Goal: Transaction & Acquisition: Purchase product/service

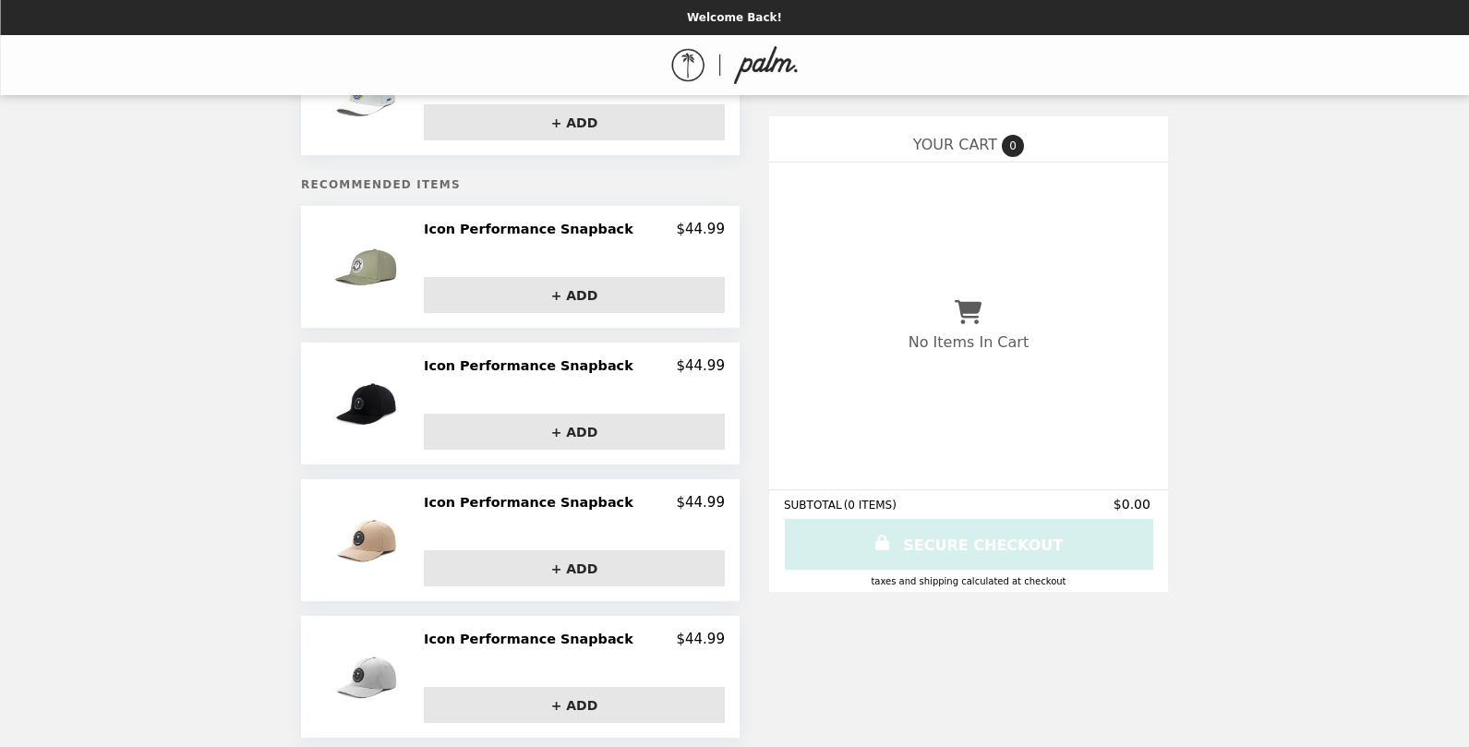
scroll to position [166, 0]
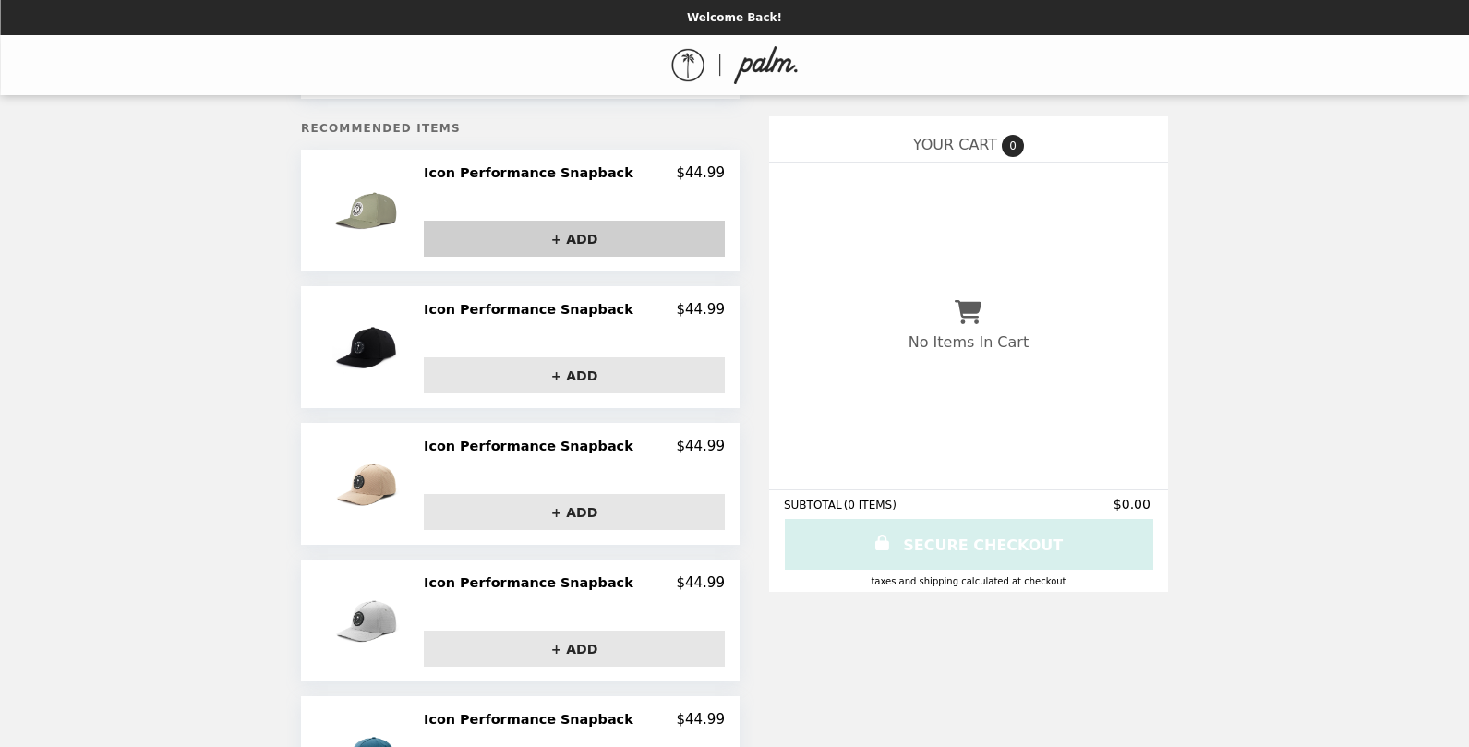
click at [541, 237] on button "+ ADD" at bounding box center [574, 239] width 301 height 36
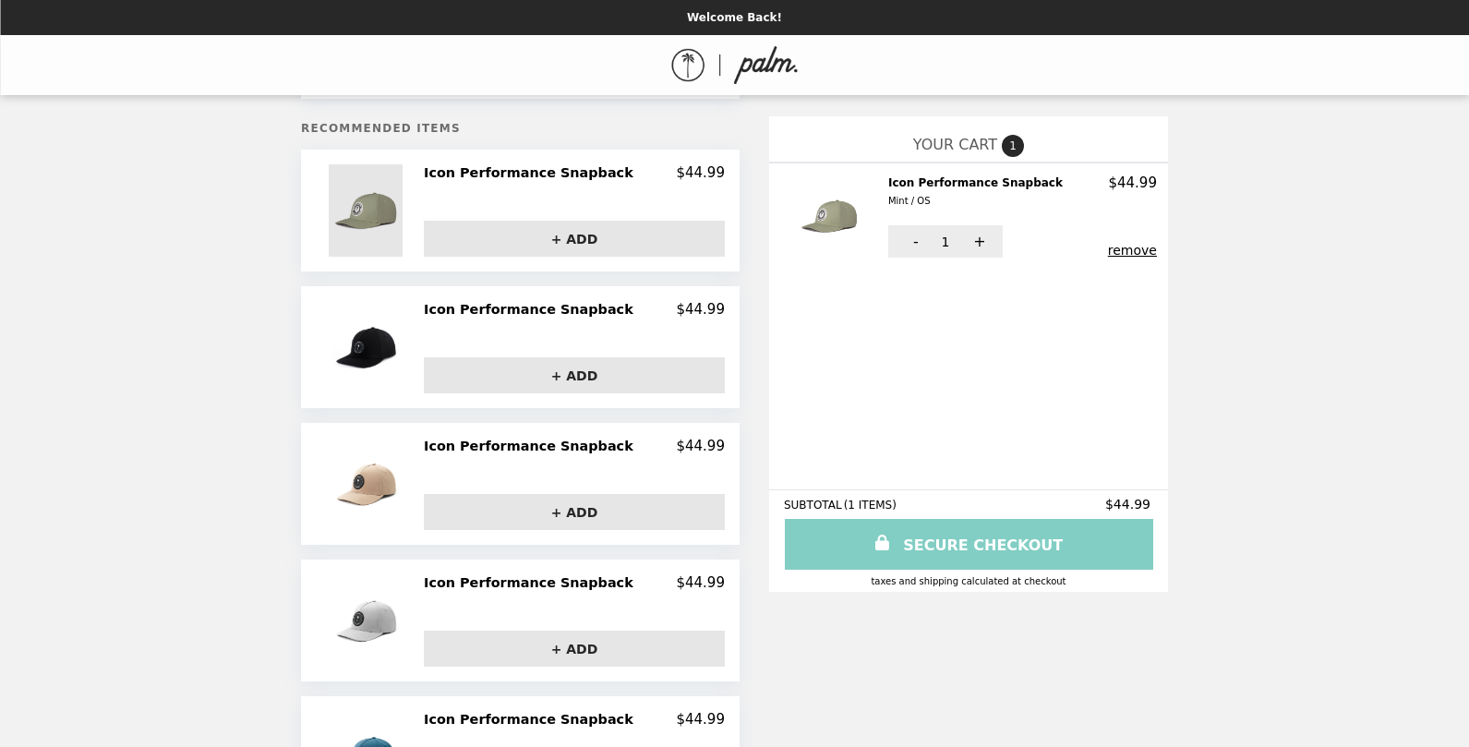
click at [369, 209] on img at bounding box center [368, 210] width 78 height 92
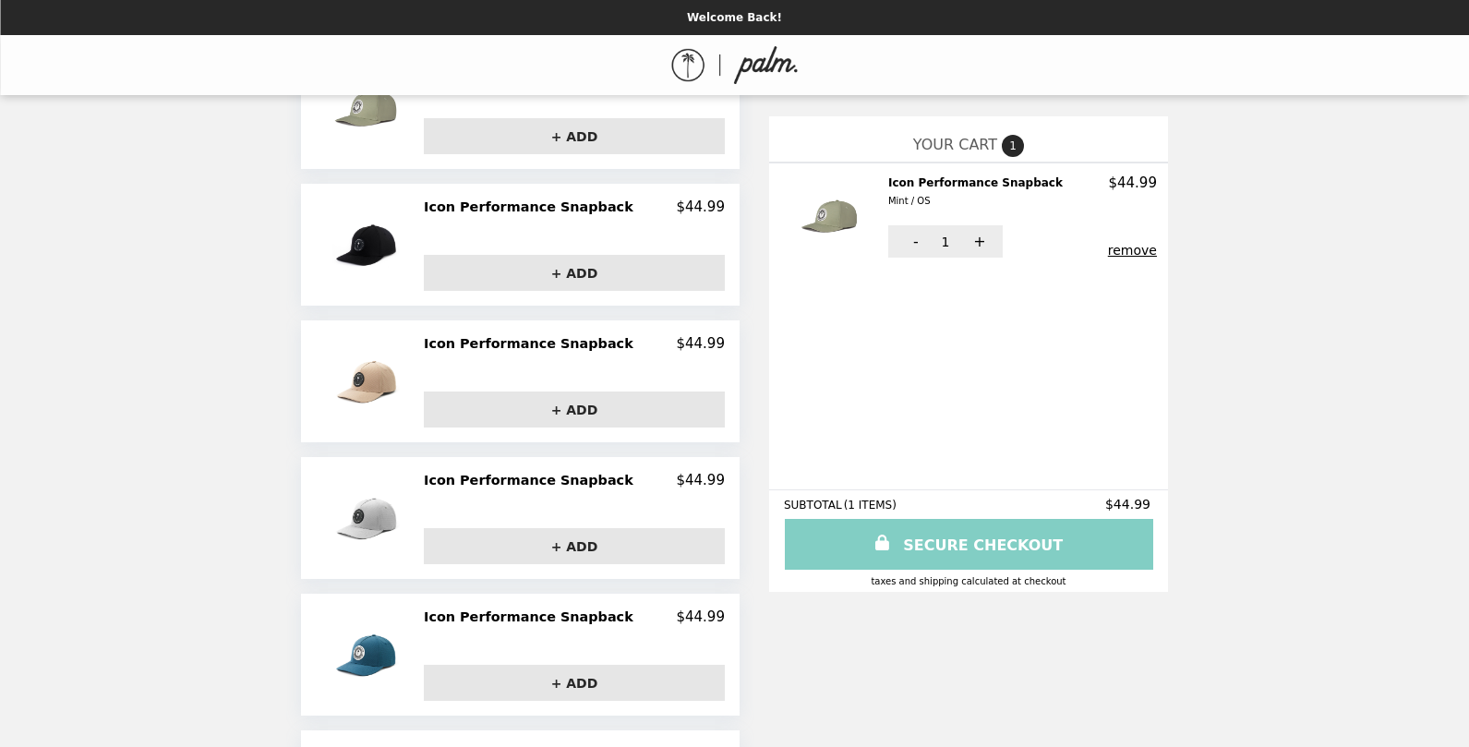
scroll to position [423, 0]
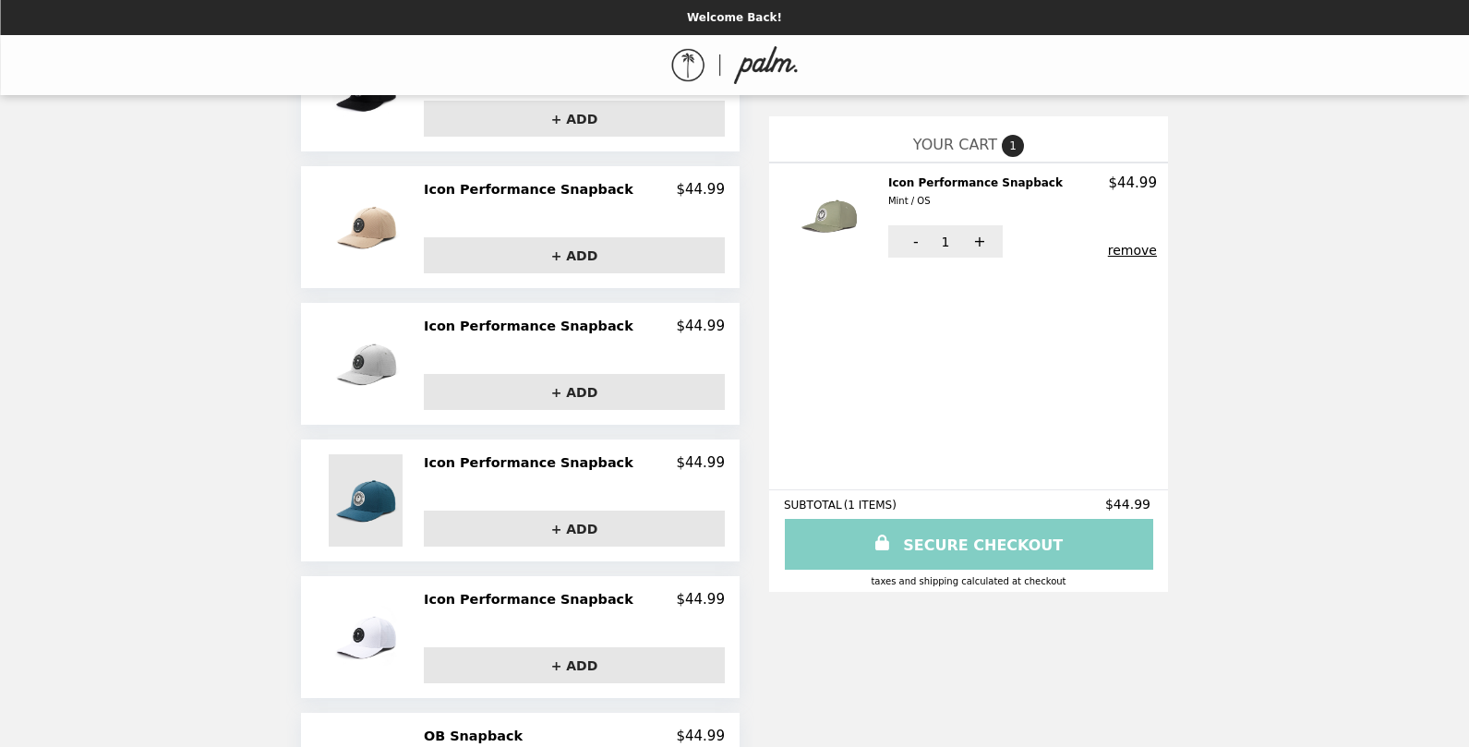
click at [378, 503] on img at bounding box center [368, 500] width 78 height 92
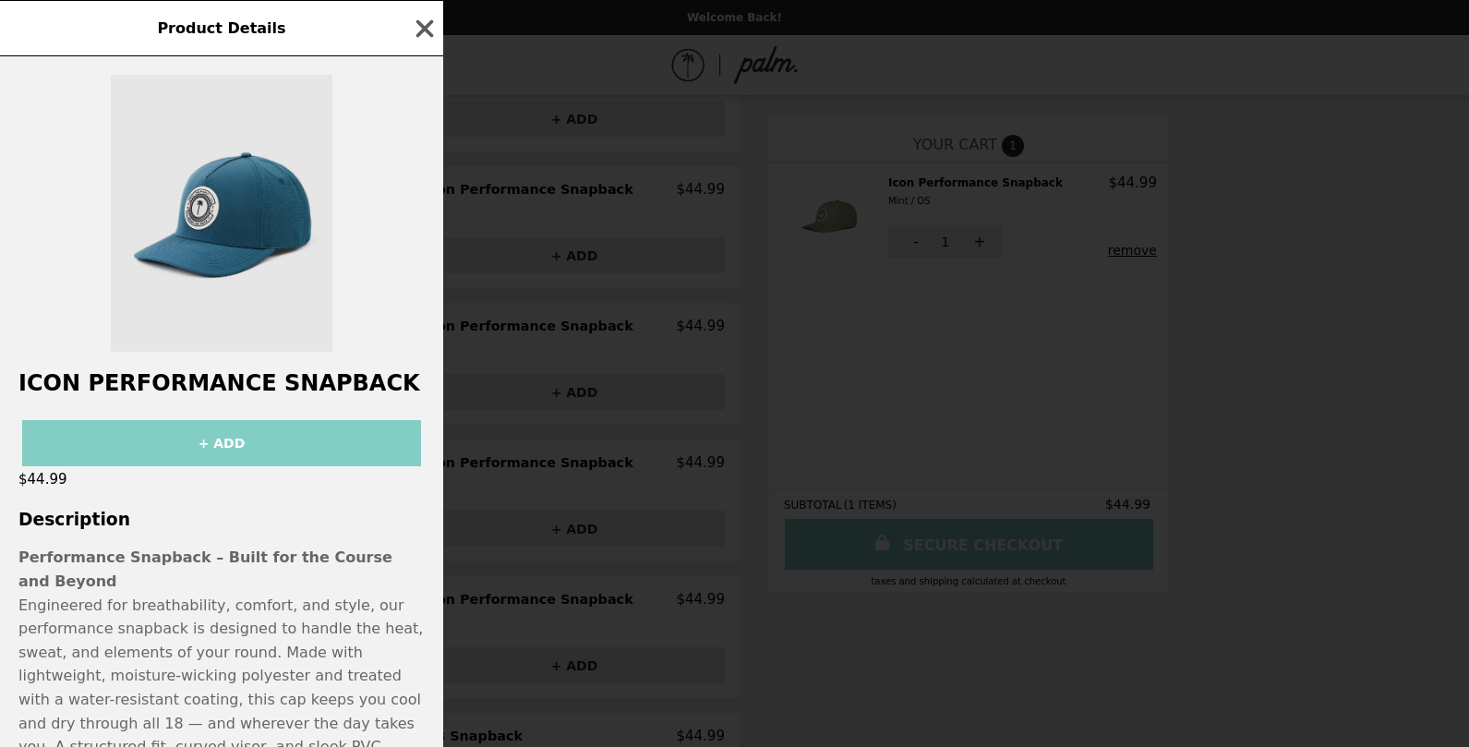
click at [207, 278] on img at bounding box center [222, 213] width 222 height 277
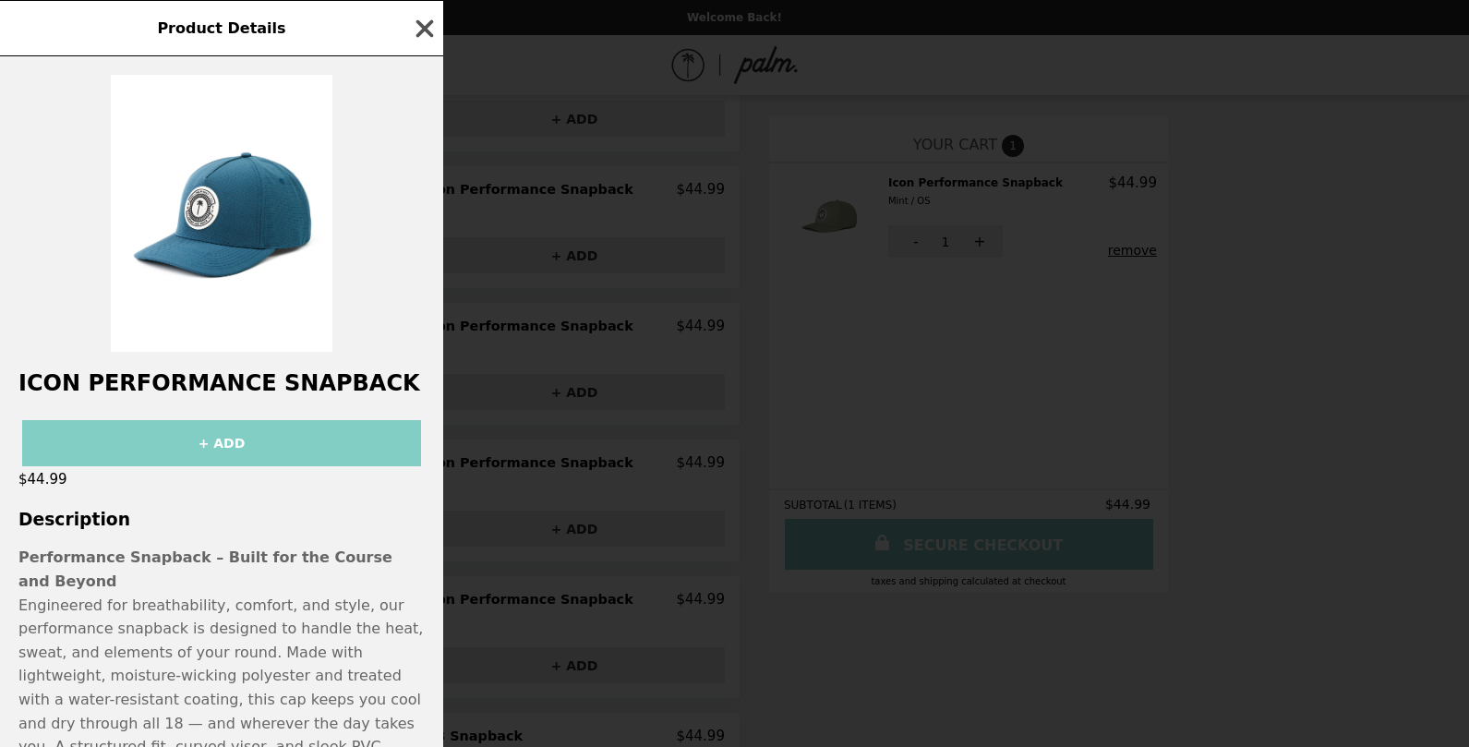
click at [422, 19] on icon "button" at bounding box center [425, 29] width 28 height 28
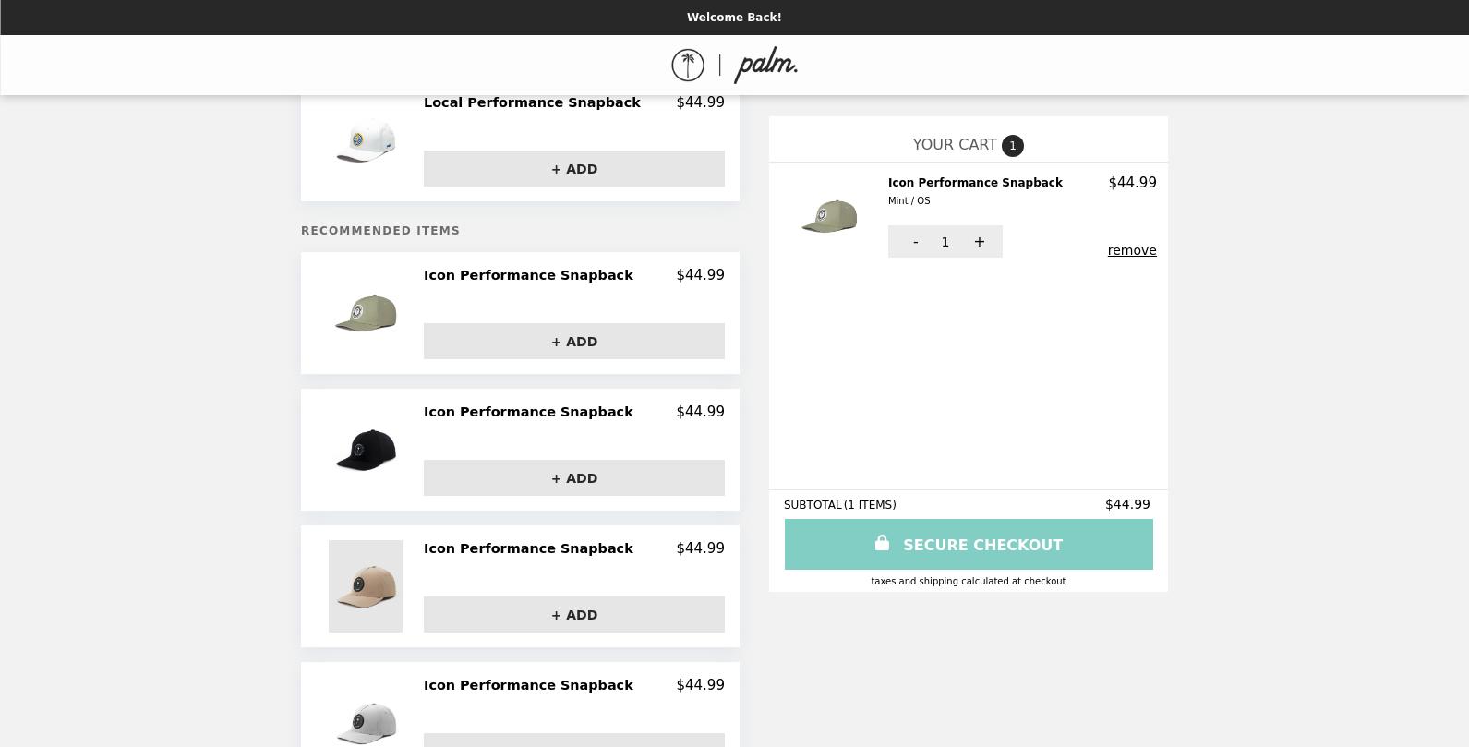
scroll to position [0, 0]
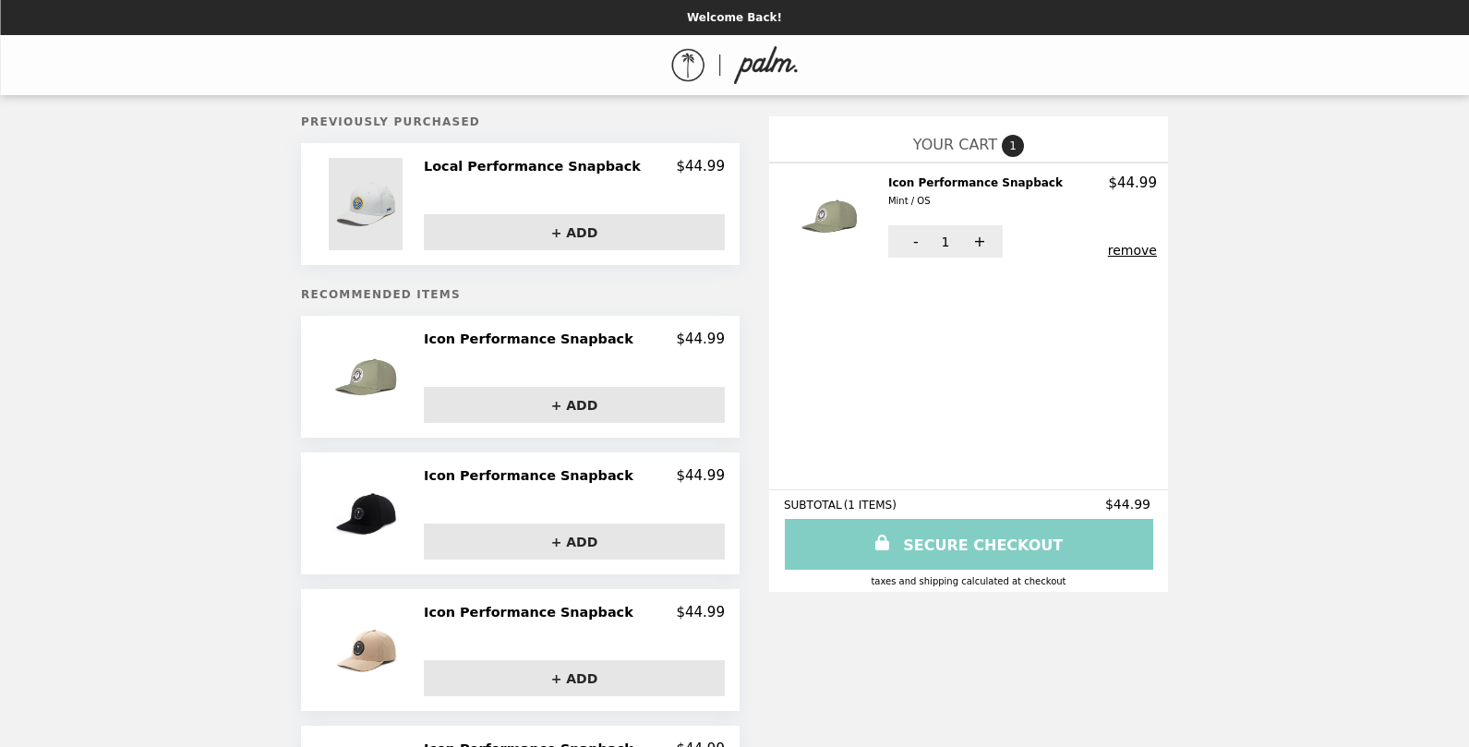
click at [395, 205] on img at bounding box center [368, 204] width 78 height 92
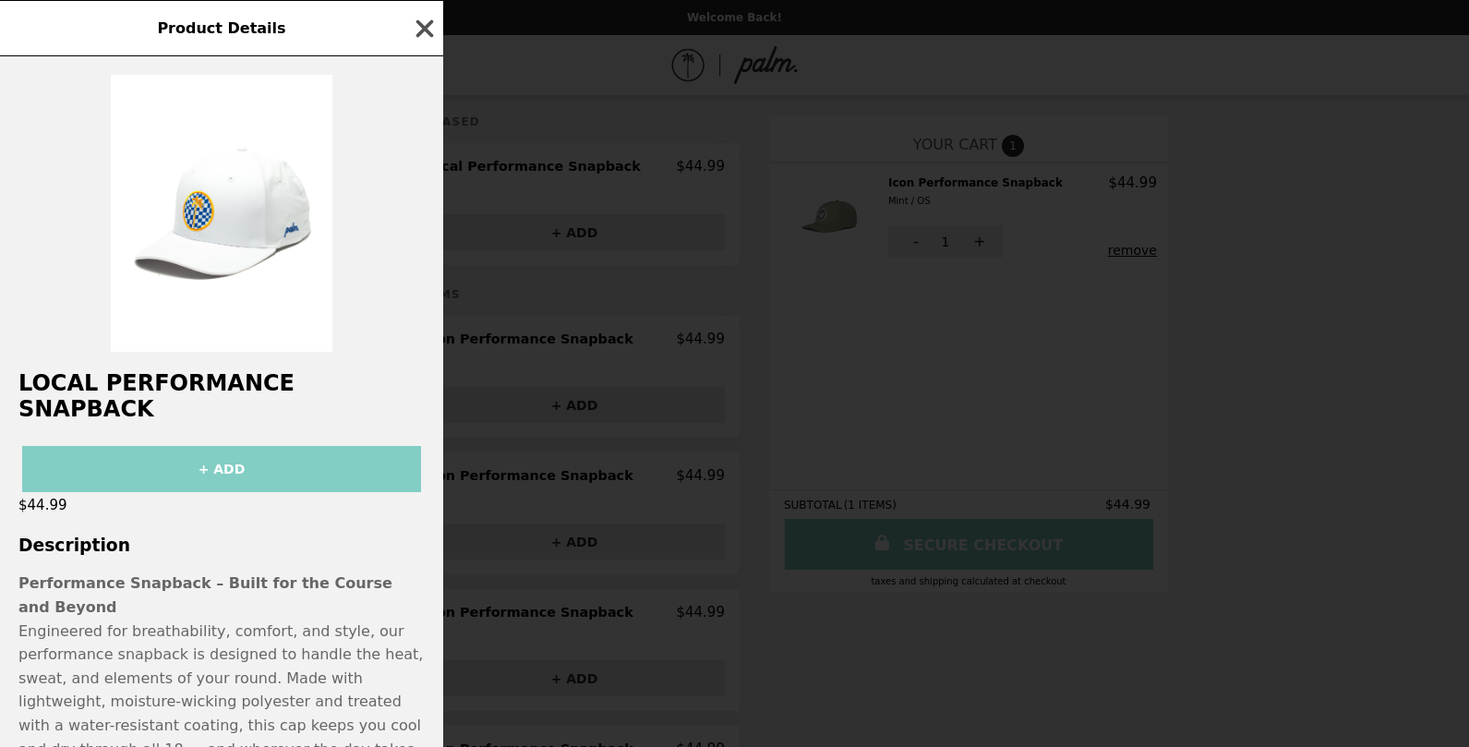
click at [420, 23] on icon "button" at bounding box center [425, 28] width 18 height 18
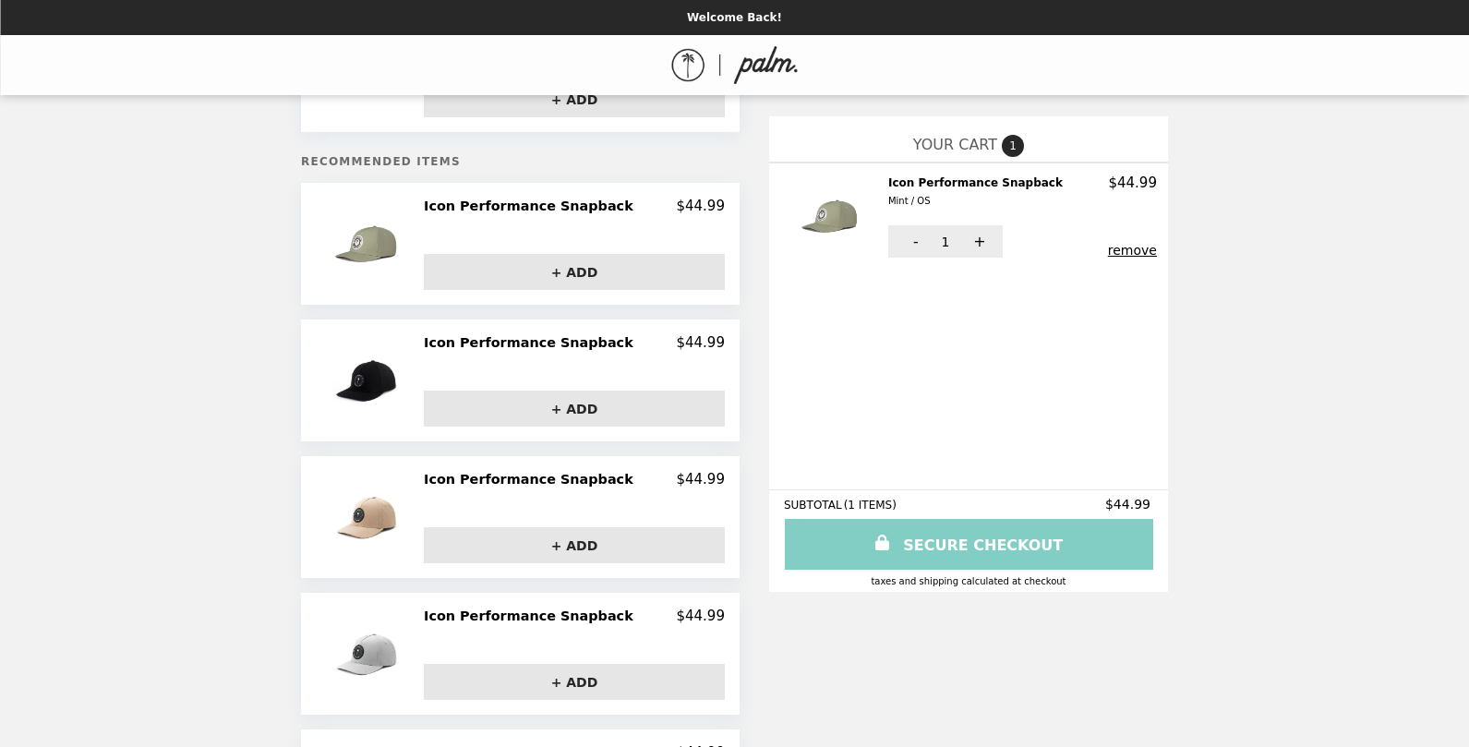
scroll to position [146, 0]
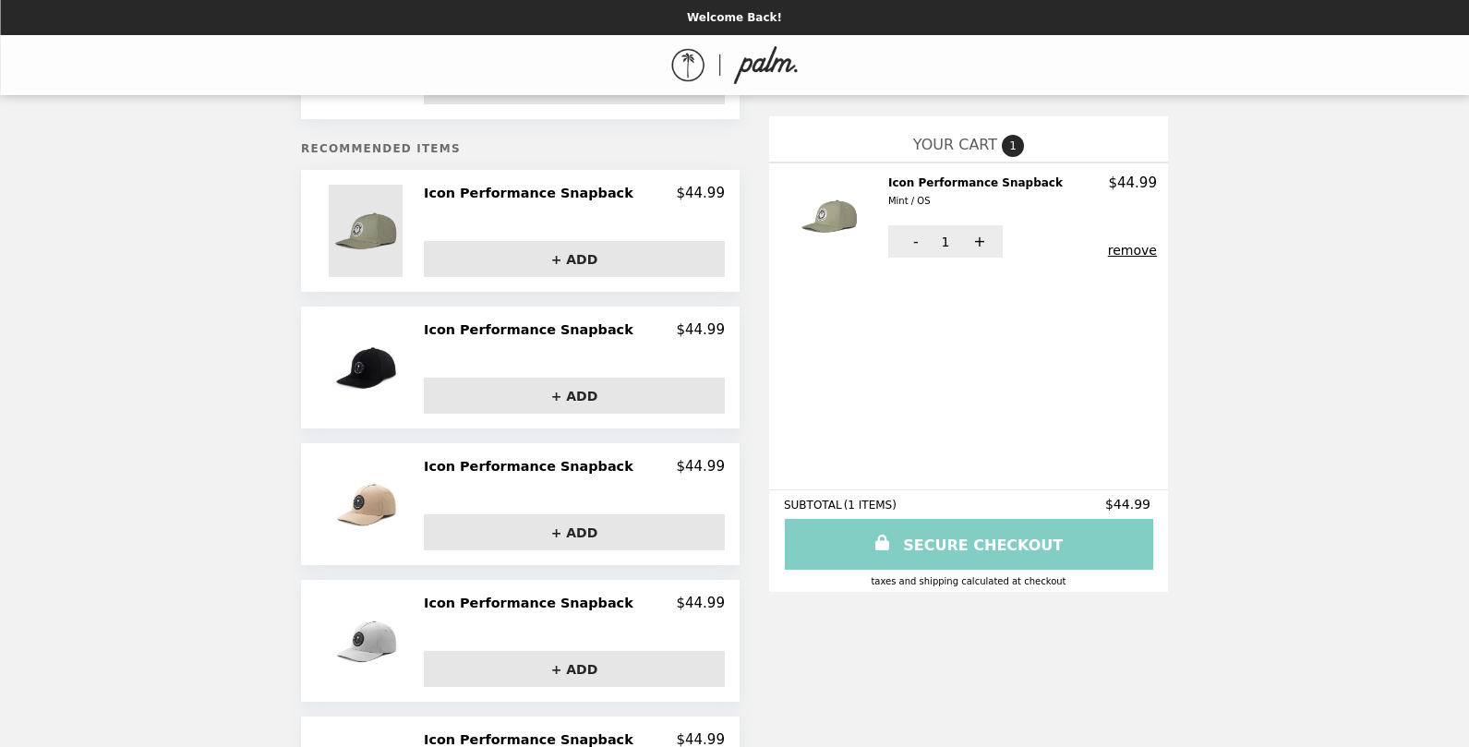
click at [392, 224] on img at bounding box center [368, 231] width 78 height 92
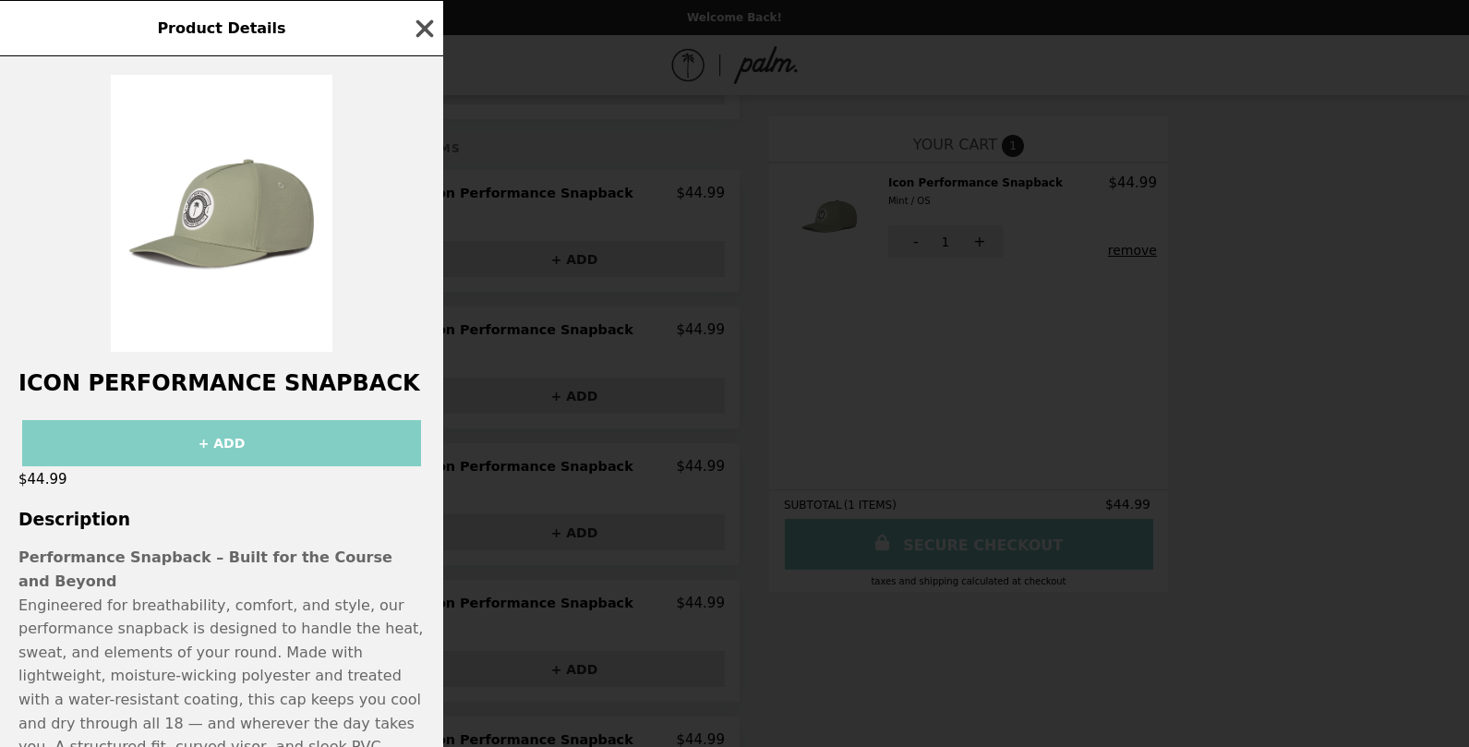
click at [417, 32] on icon "button" at bounding box center [425, 29] width 28 height 28
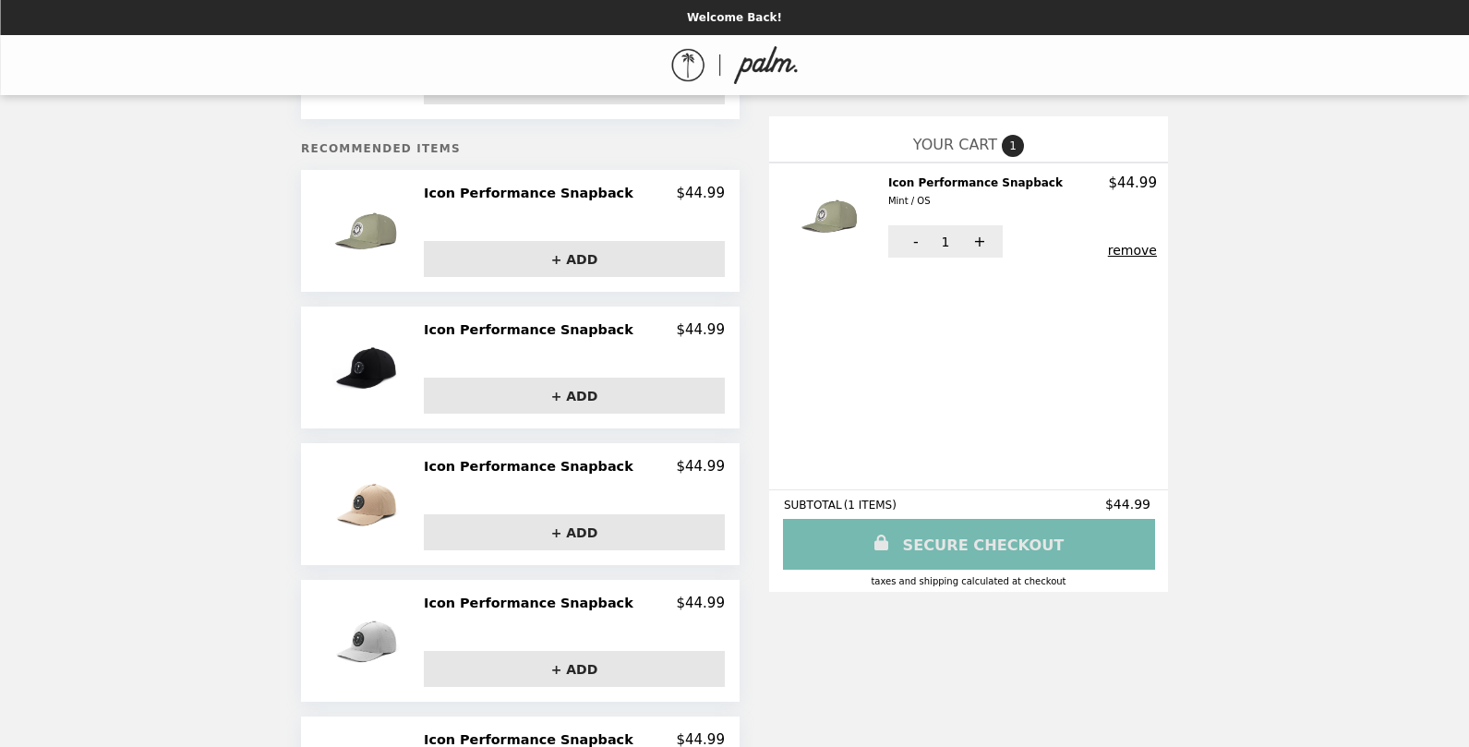
click at [946, 543] on link "SECURE CHECKOUT" at bounding box center [969, 544] width 372 height 51
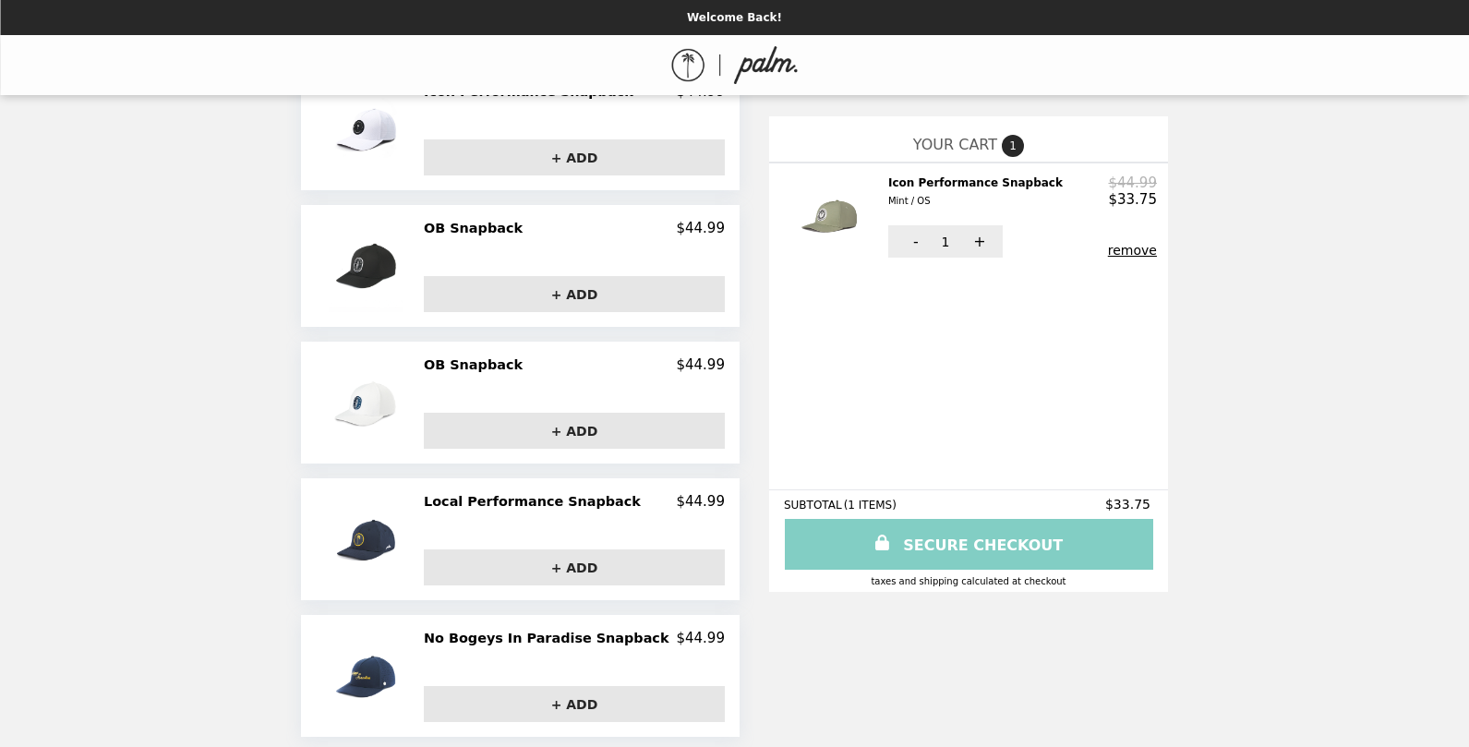
scroll to position [935, 0]
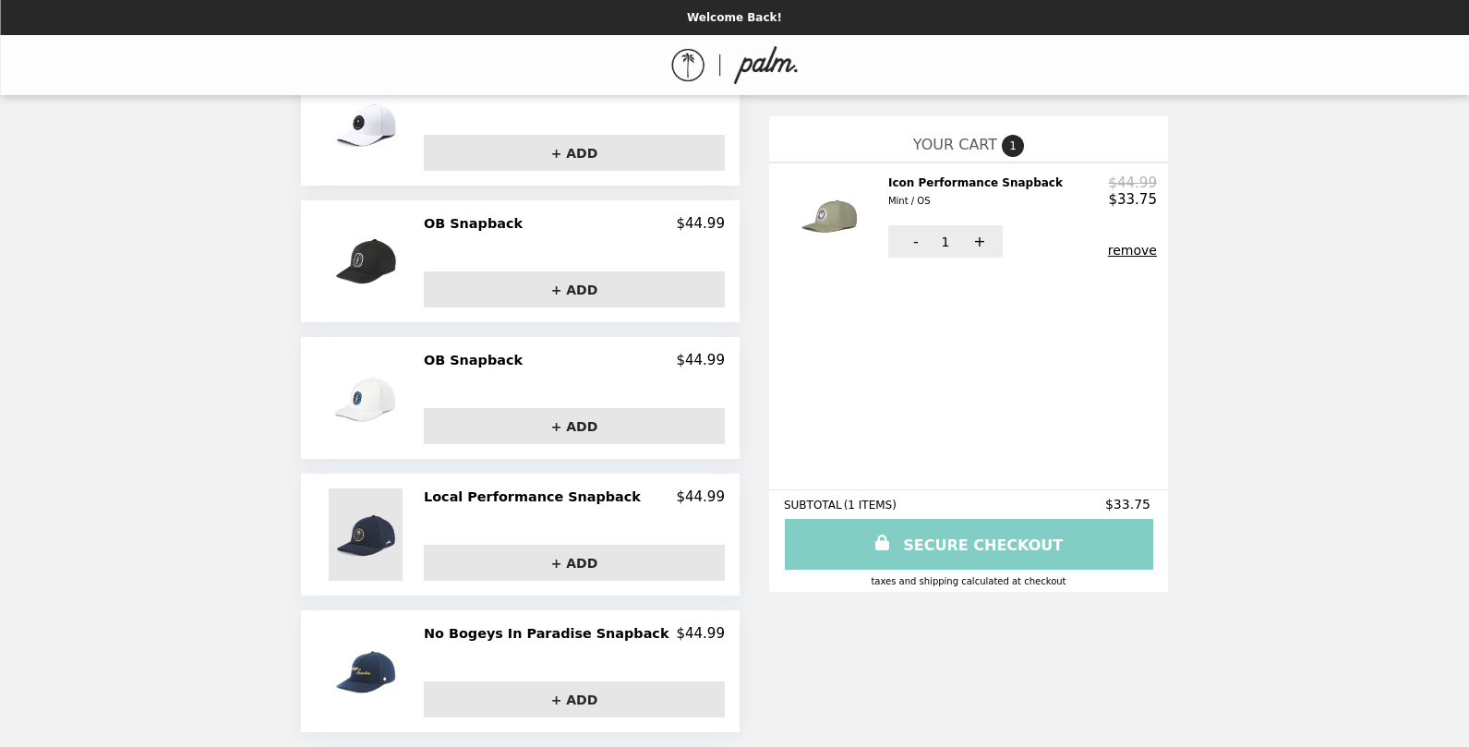
click at [397, 535] on img at bounding box center [368, 534] width 78 height 92
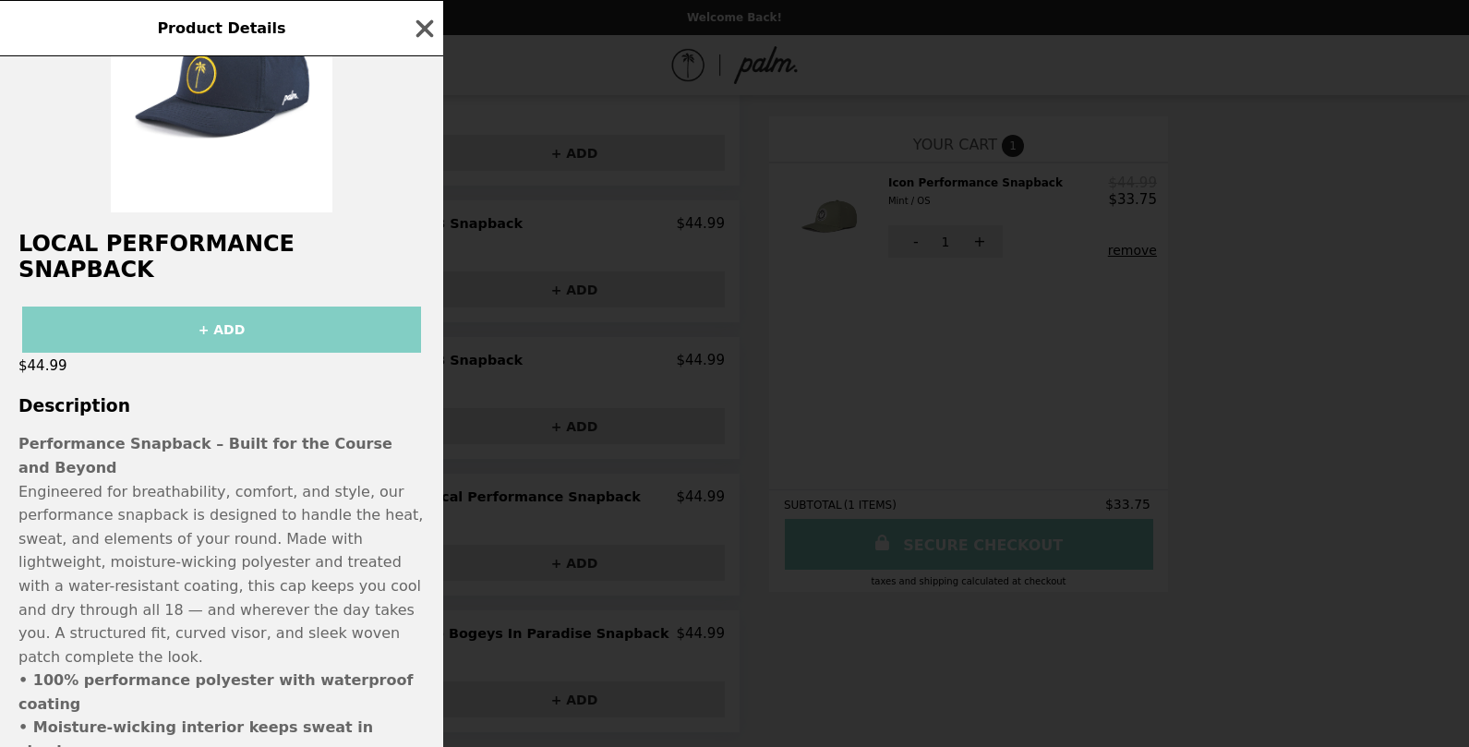
scroll to position [206, 0]
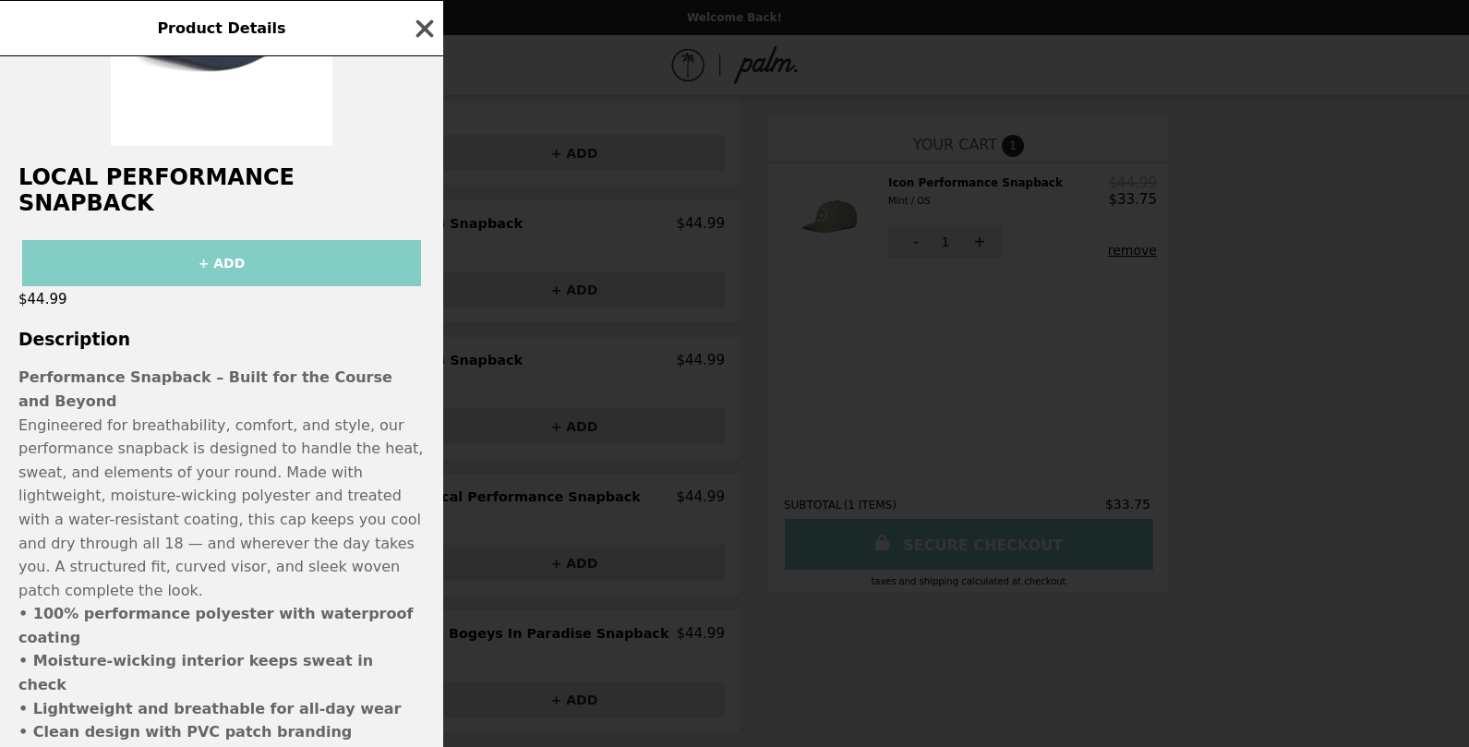
click at [419, 17] on icon "button" at bounding box center [425, 29] width 28 height 28
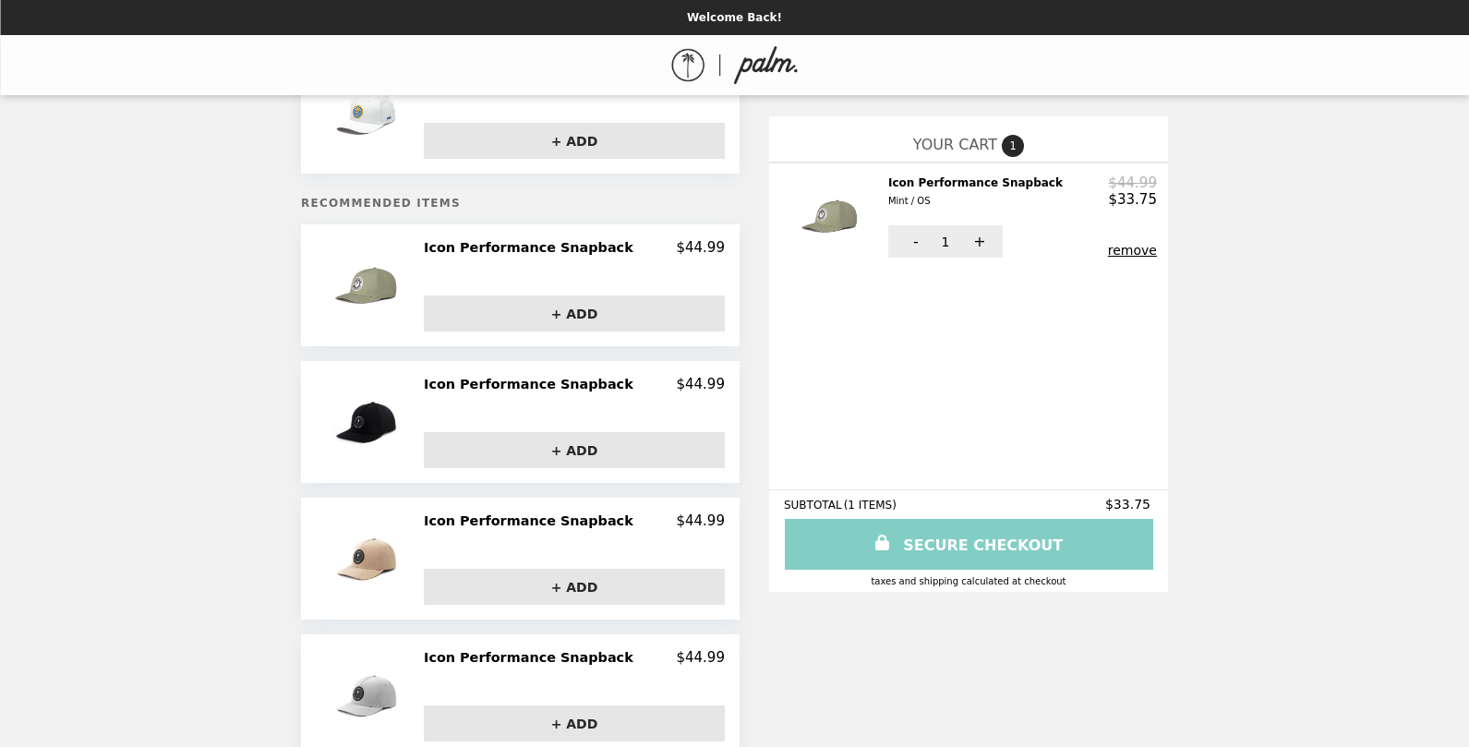
scroll to position [29, 0]
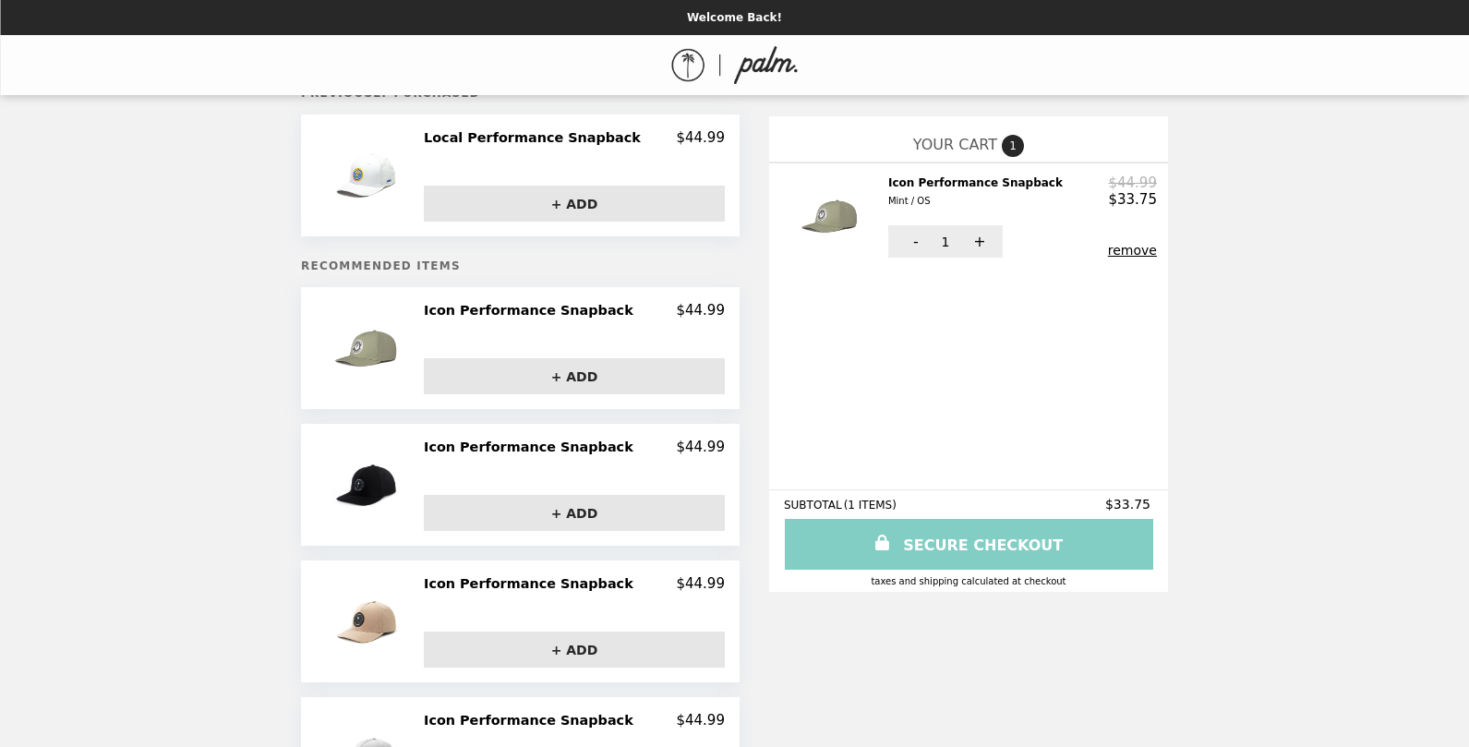
click at [487, 302] on h2 "Icon Performance Snapback" at bounding box center [532, 310] width 217 height 17
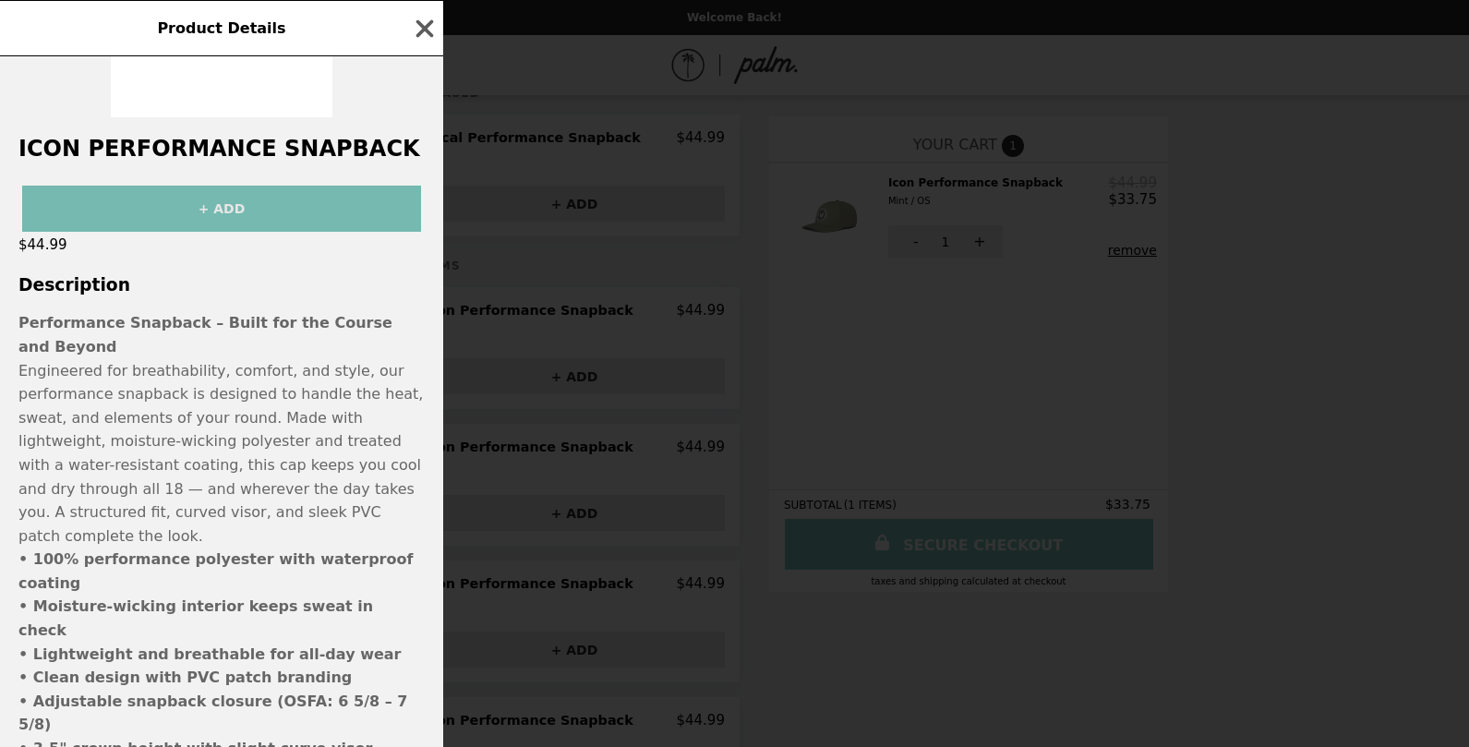
scroll to position [251, 0]
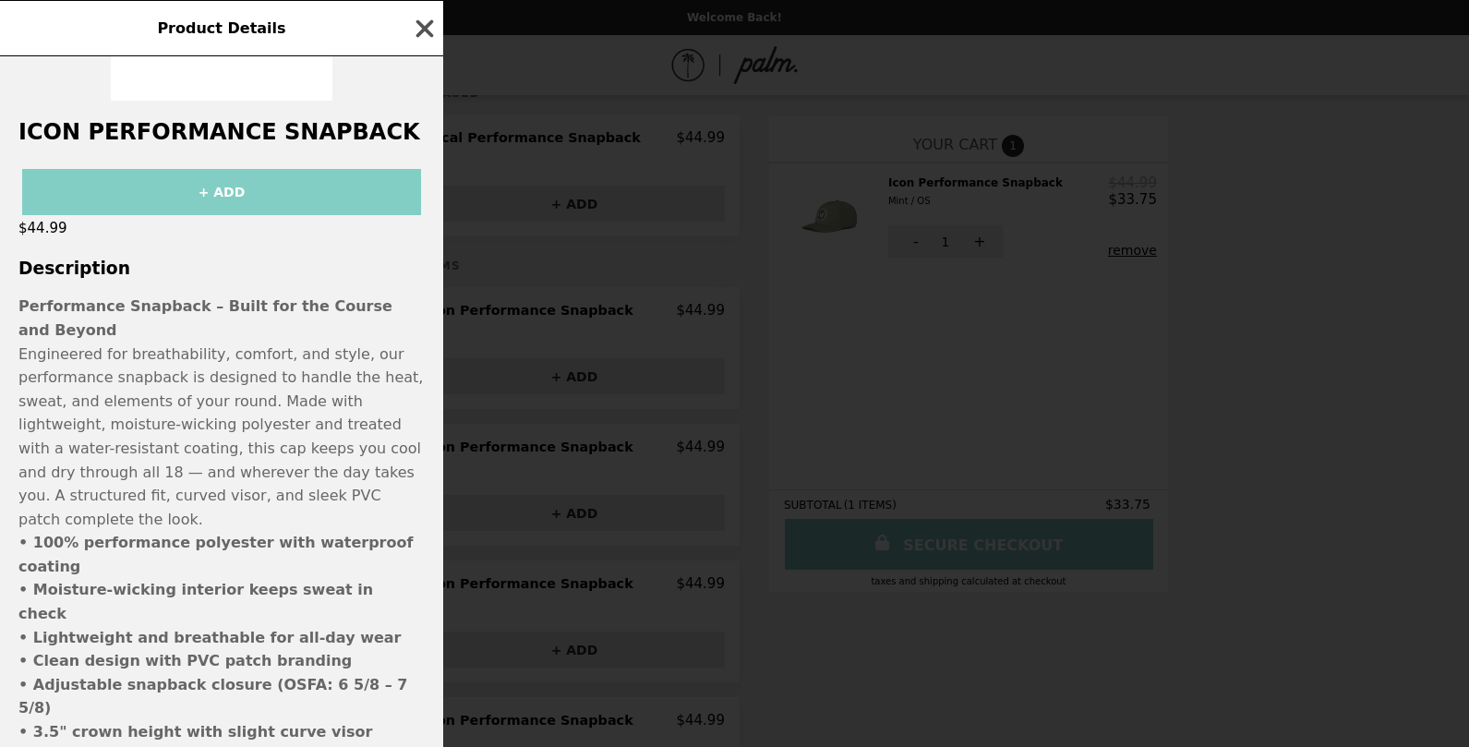
click at [418, 26] on icon "button" at bounding box center [425, 29] width 28 height 28
